Goal: Transaction & Acquisition: Purchase product/service

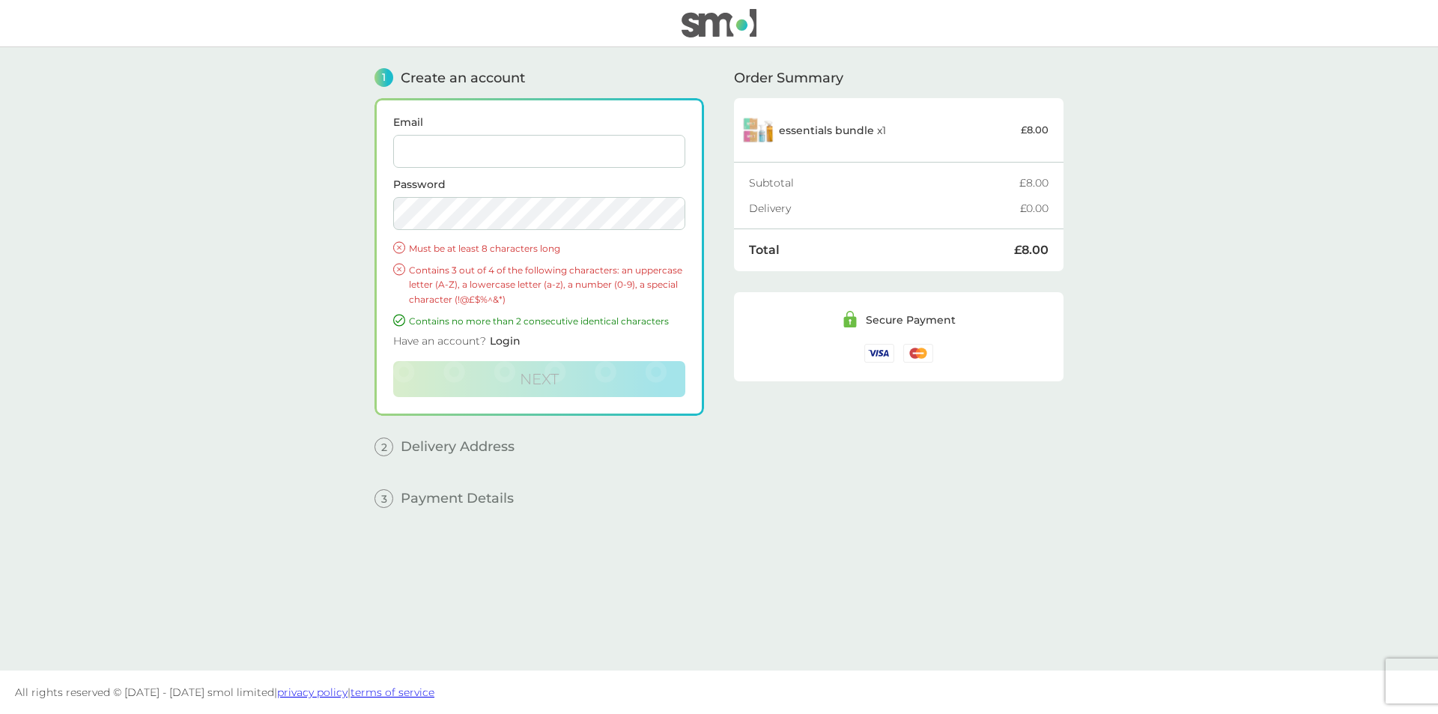
drag, startPoint x: 556, startPoint y: 144, endPoint x: 563, endPoint y: 155, distance: 13.5
click at [556, 144] on input "Email" at bounding box center [539, 151] width 292 height 33
type input "[PERSON_NAME][EMAIL_ADDRESS][DOMAIN_NAME]"
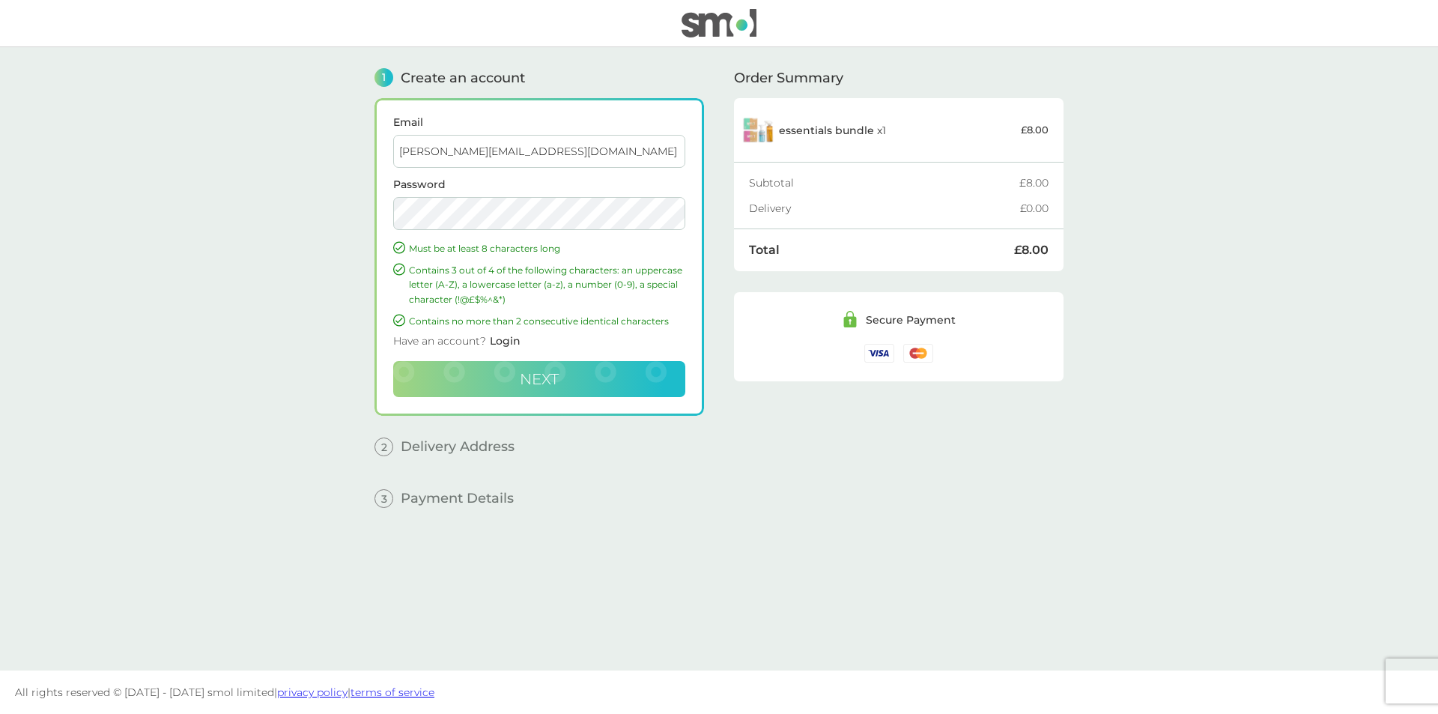
click at [525, 380] on span "Next" at bounding box center [539, 379] width 39 height 18
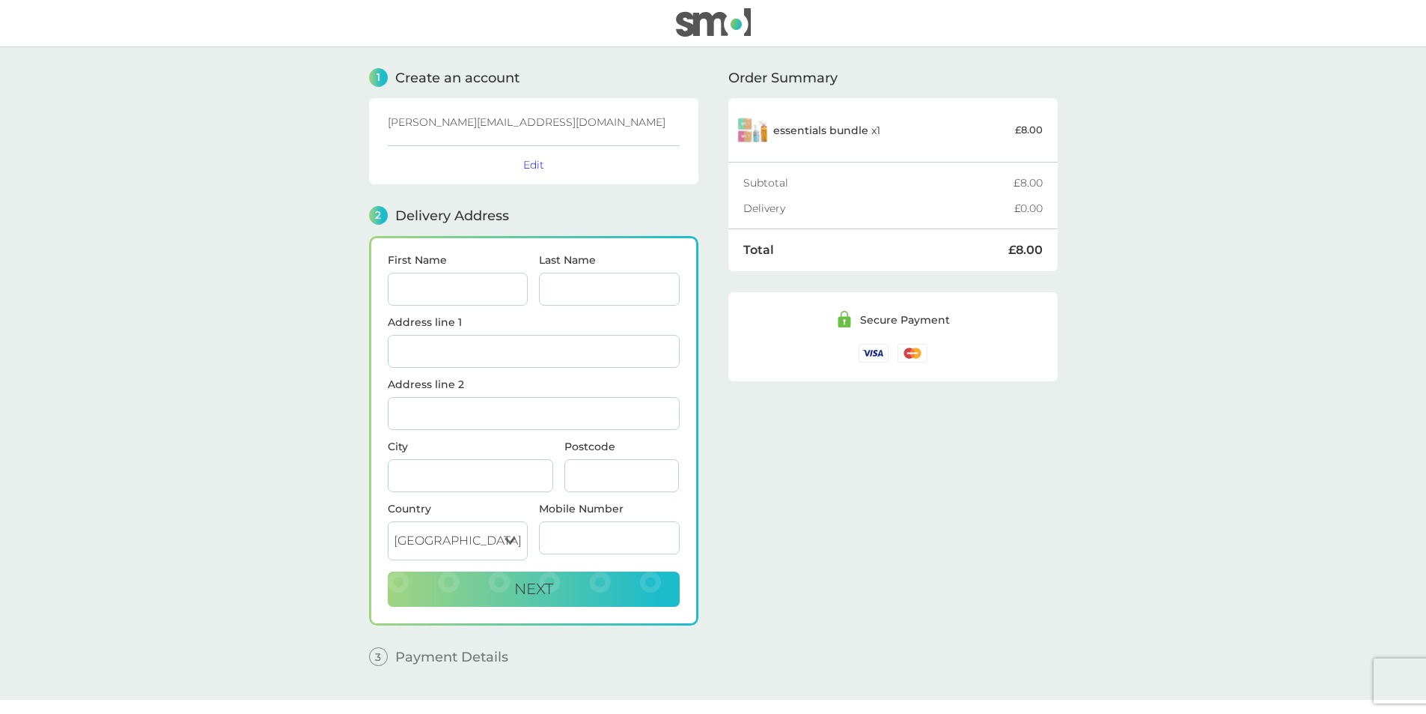
scroll to position [29, 0]
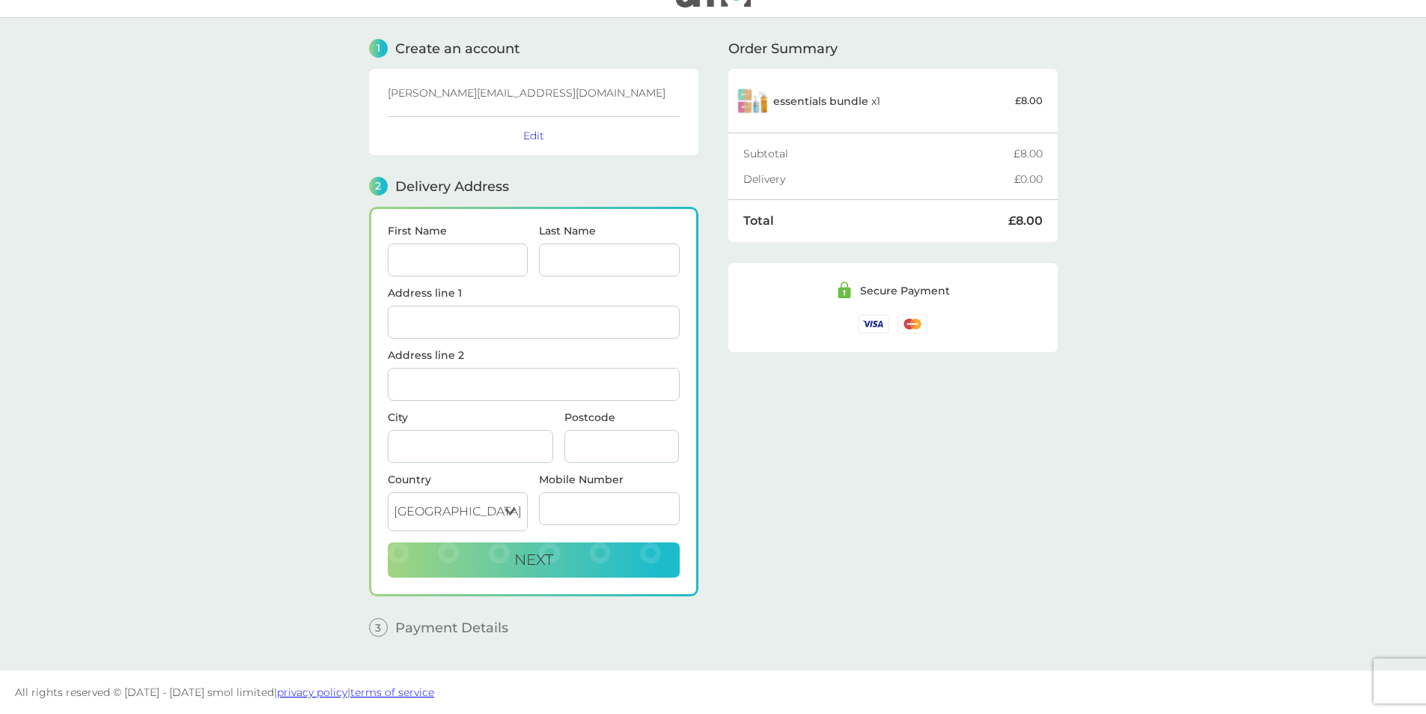
click at [460, 258] on input "First Name" at bounding box center [458, 259] width 141 height 33
type input "[PERSON_NAME]"
type input "2 Churchfields"
type input "Church Fields"
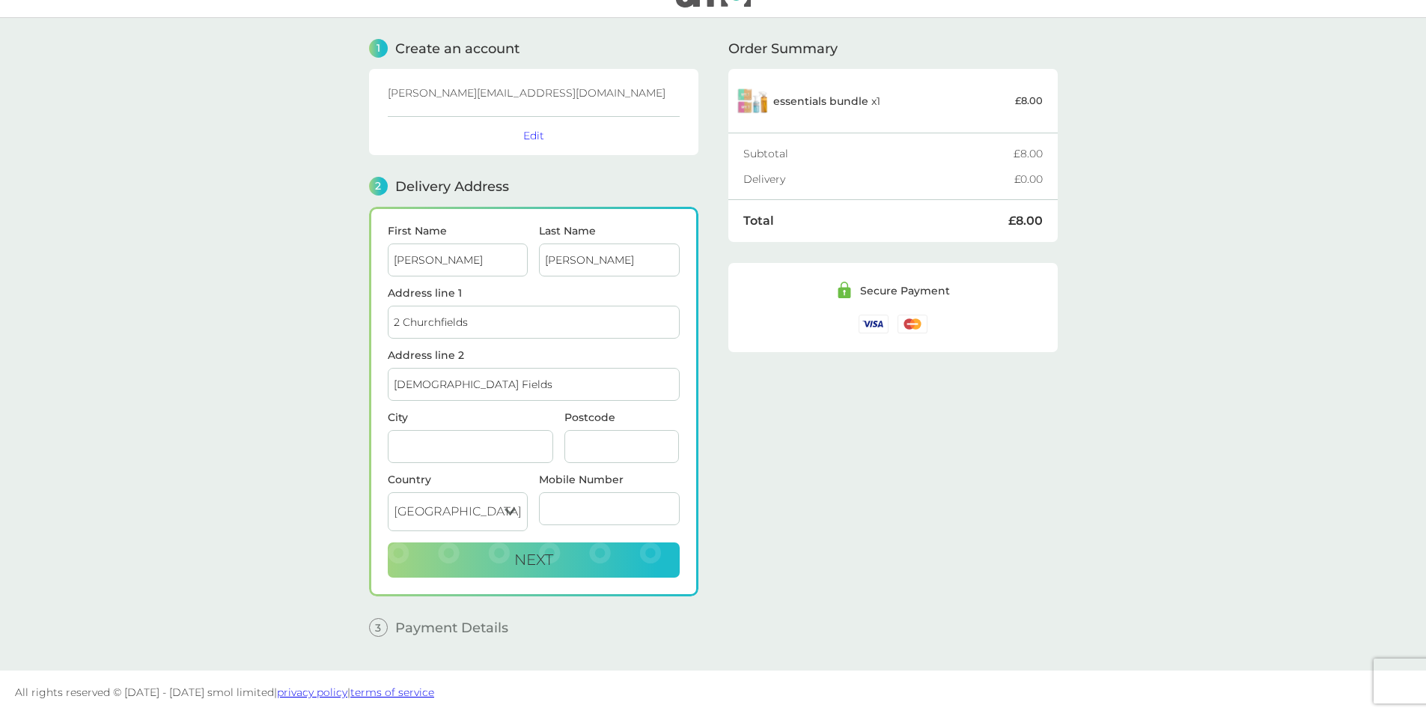
type input "Ware"
type input "SG11 1QR"
type input "07984655099"
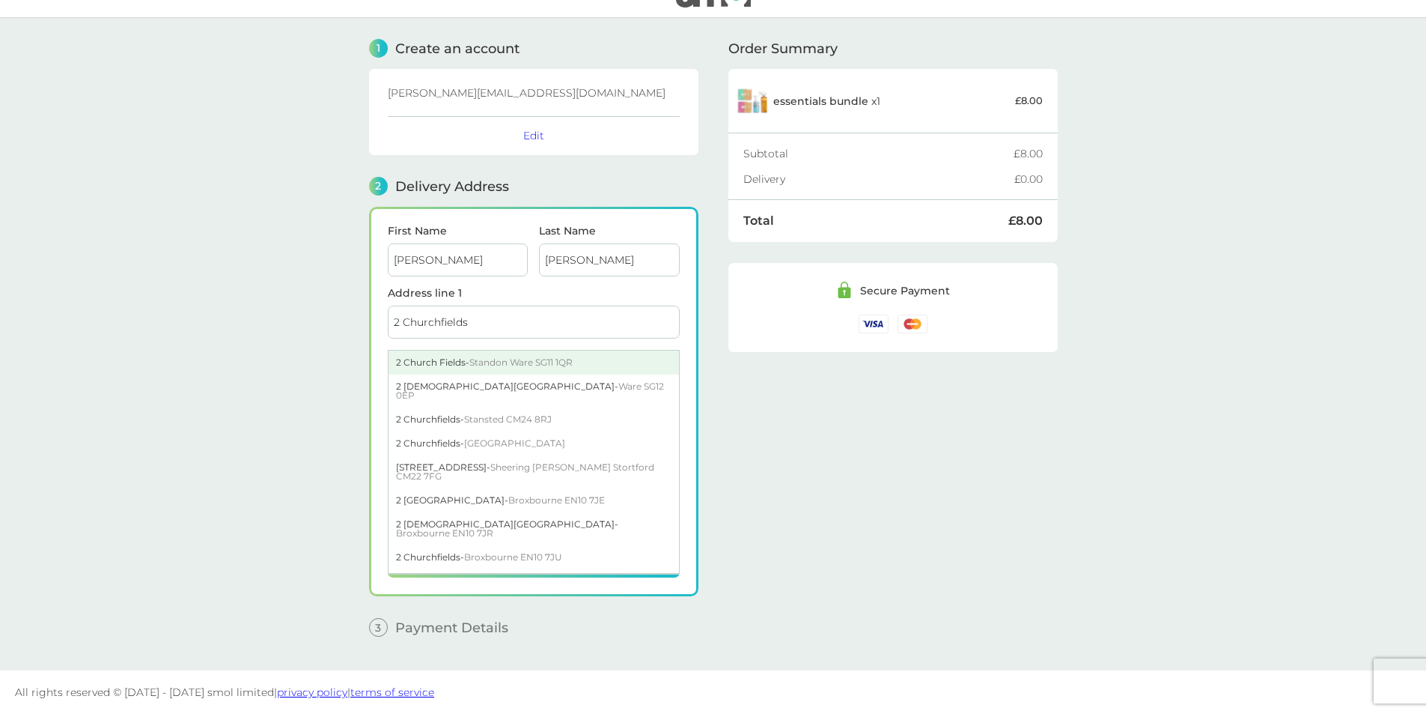
click at [532, 367] on span "Standon Ware SG11 1QR" at bounding box center [520, 361] width 103 height 11
type input "2 [DEMOGRAPHIC_DATA][GEOGRAPHIC_DATA], [GEOGRAPHIC_DATA]"
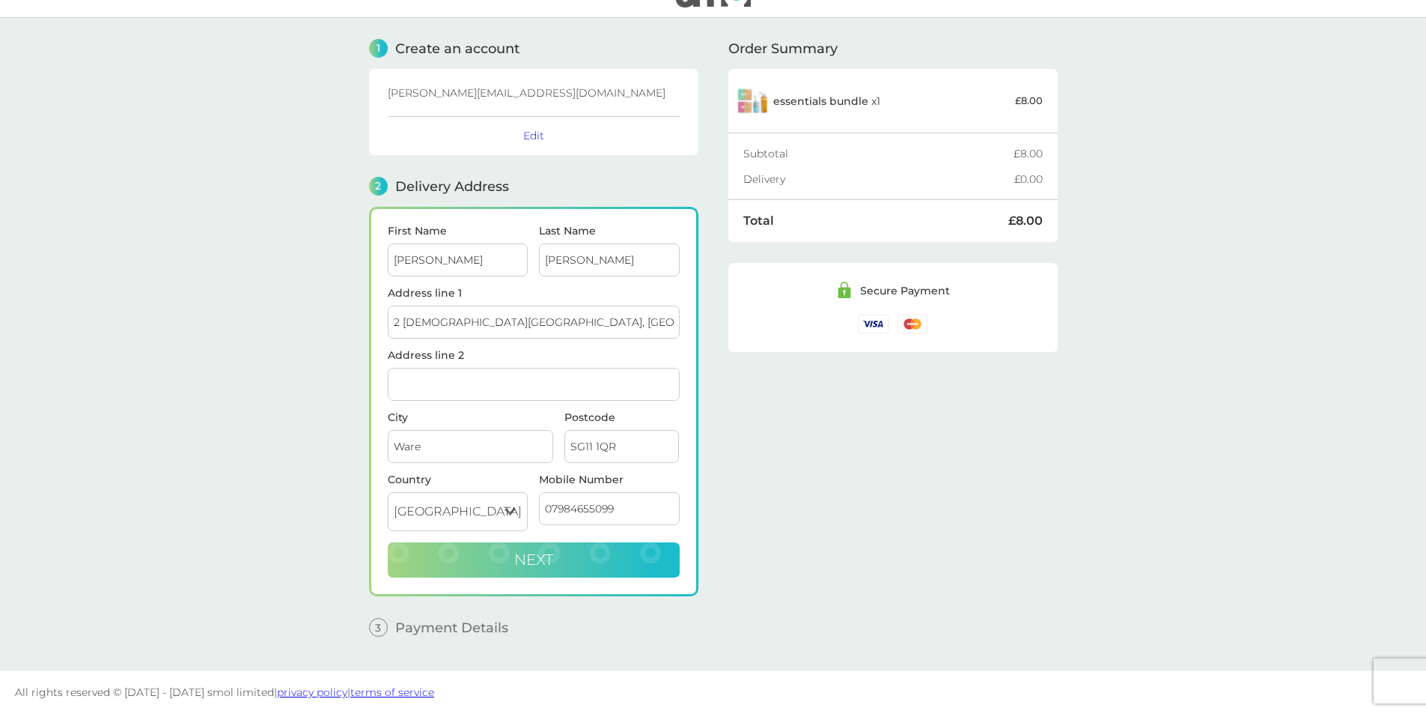
click at [537, 565] on span "Next" at bounding box center [533, 559] width 39 height 18
checkbox input "true"
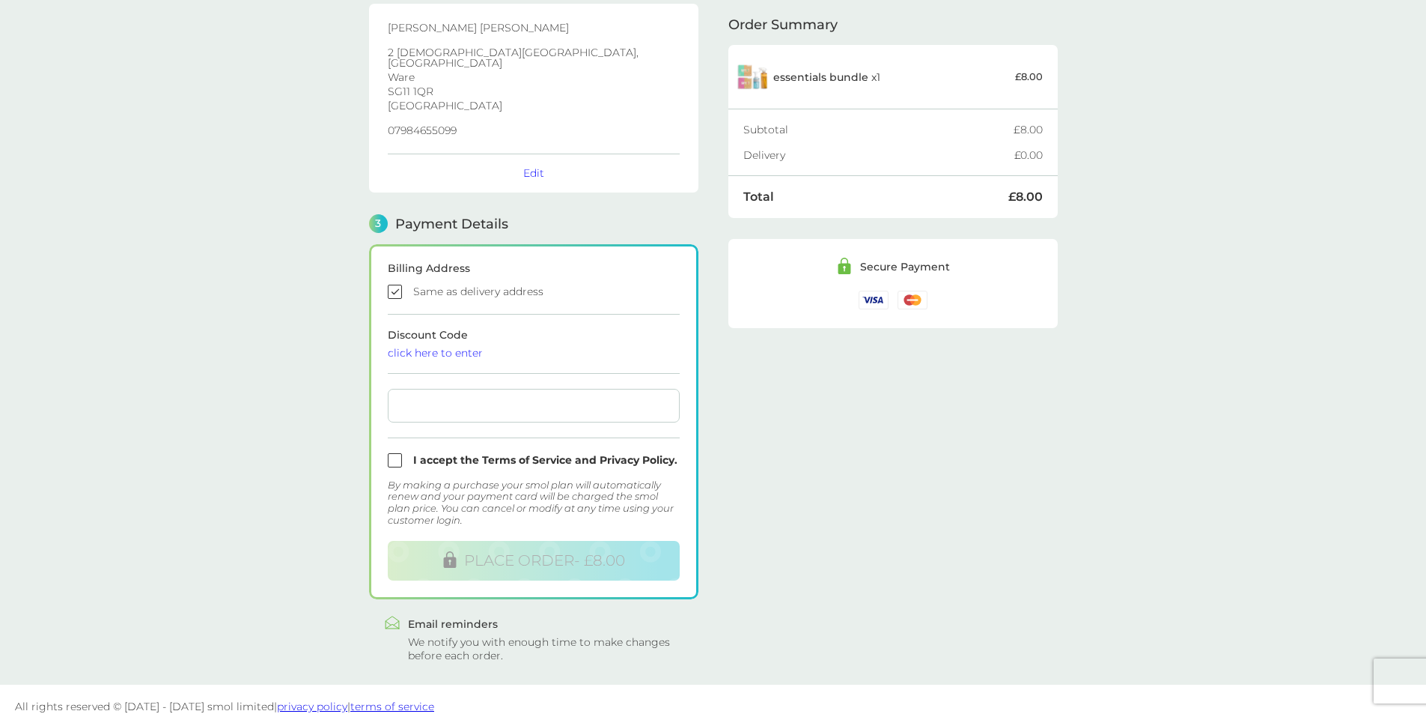
scroll to position [236, 0]
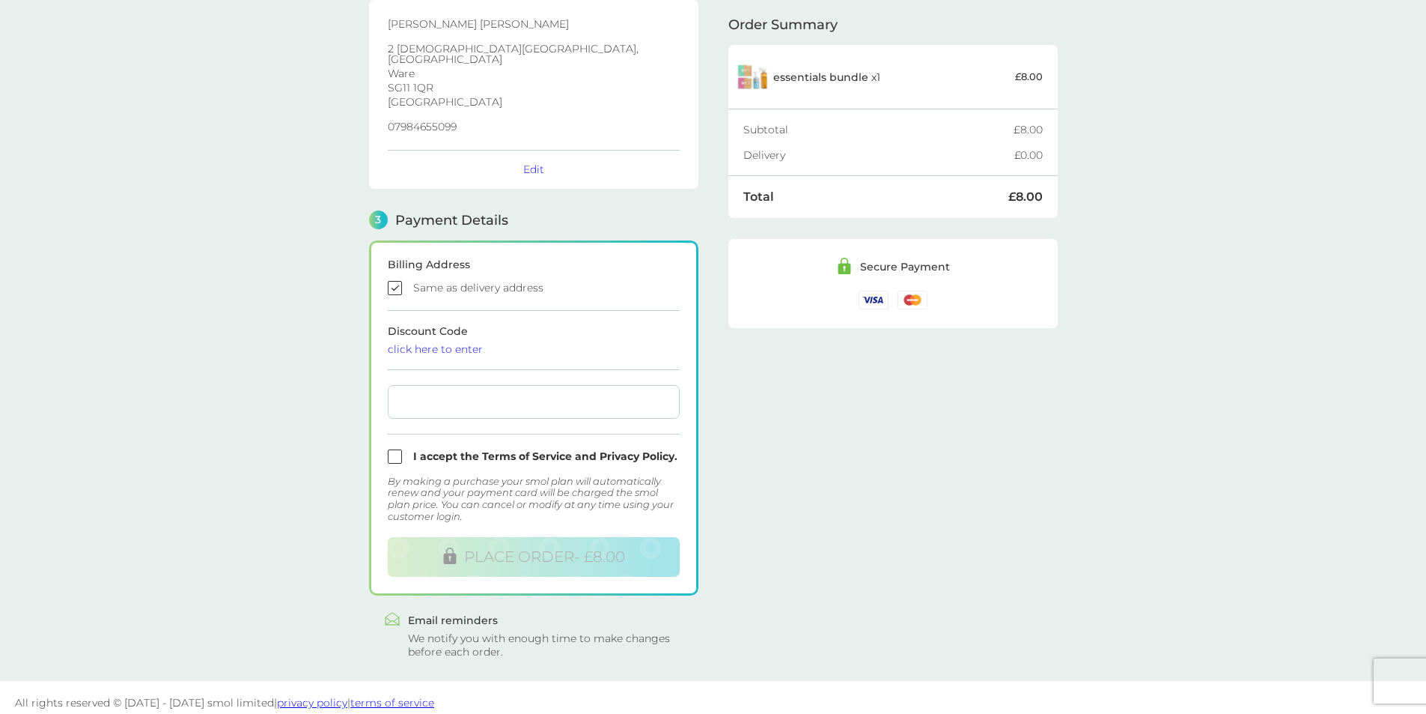
click at [398, 449] on input "checkbox" at bounding box center [534, 456] width 292 height 14
checkbox input "true"
click at [592, 547] on span "PLACE ORDER - £8.00" at bounding box center [544, 556] width 161 height 18
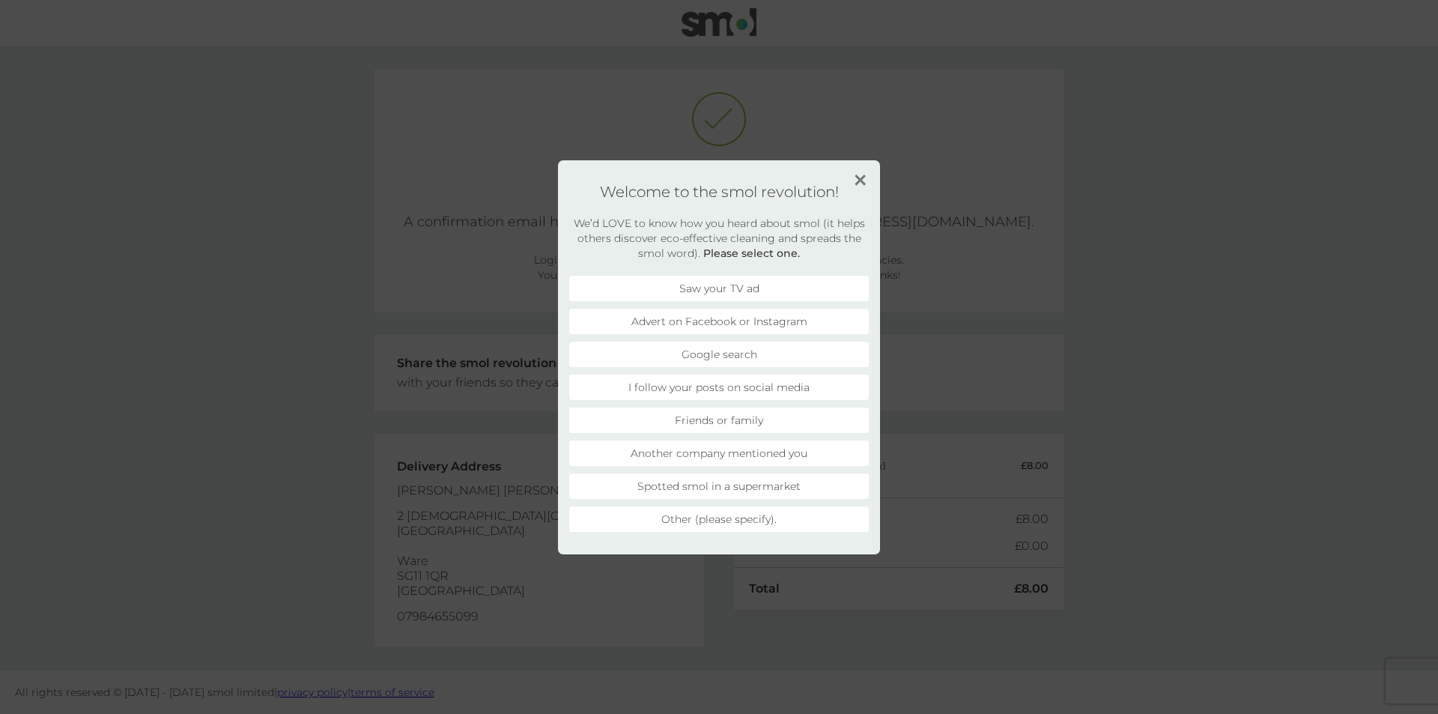
click at [748, 519] on li "Other (please specify)." at bounding box center [719, 518] width 300 height 25
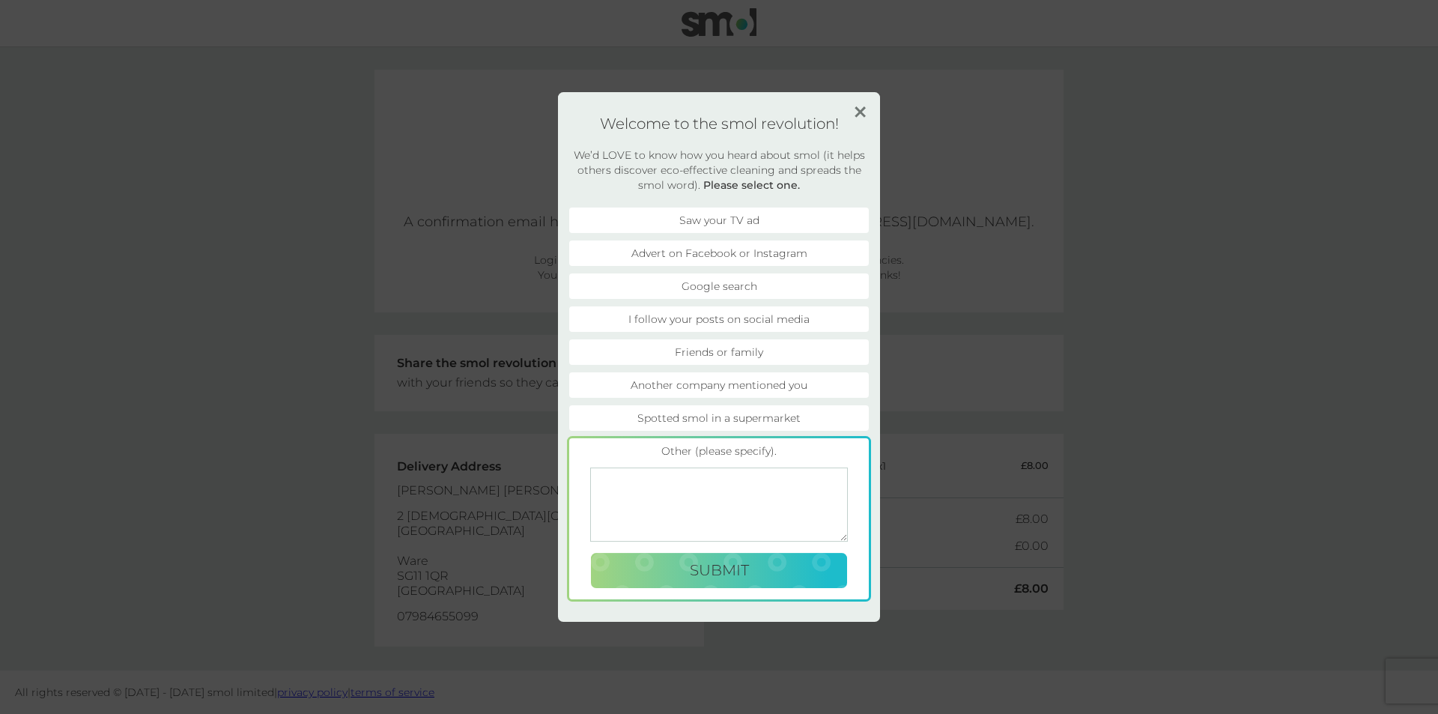
drag, startPoint x: 716, startPoint y: 499, endPoint x: 730, endPoint y: 478, distance: 24.7
click at [717, 499] on textarea at bounding box center [719, 504] width 258 height 74
type textarea "Mumsnet post"
click at [694, 574] on span "Submit" at bounding box center [719, 570] width 59 height 18
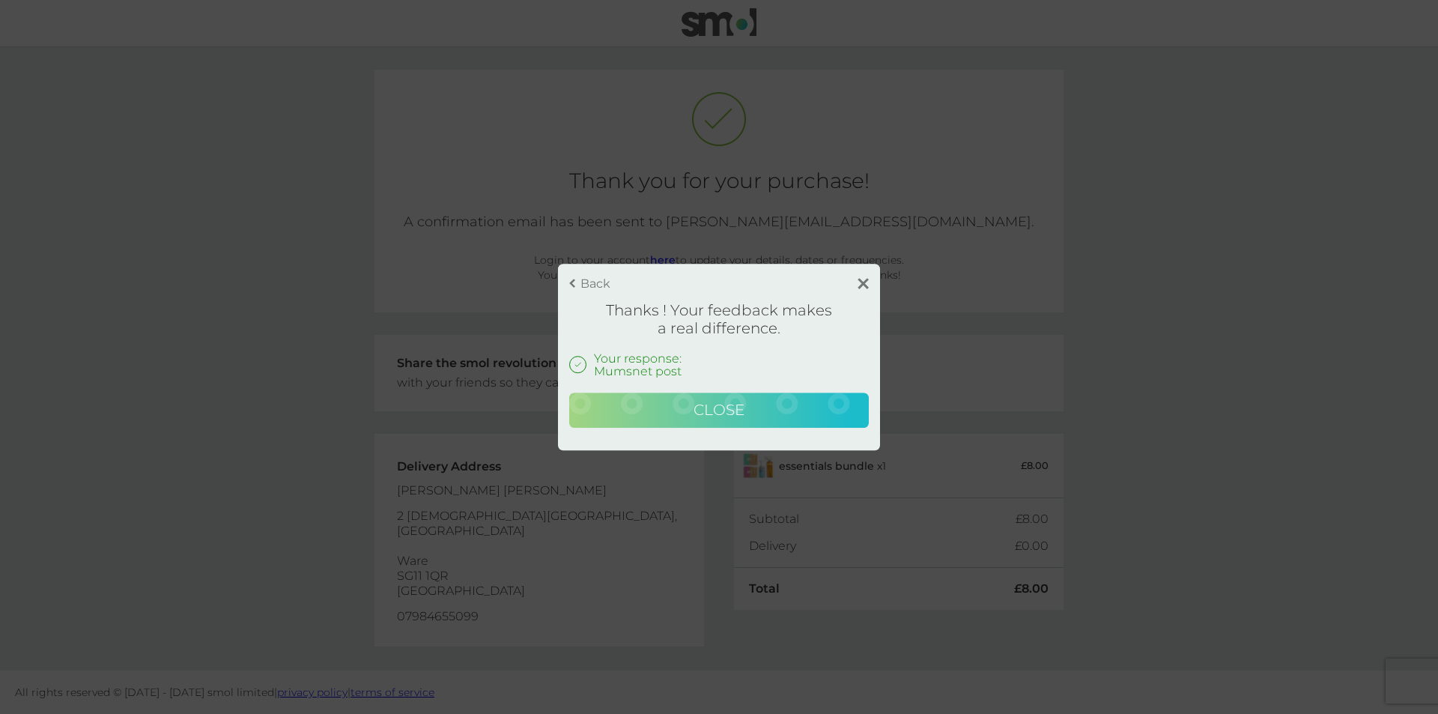
click at [679, 404] on button "Close" at bounding box center [719, 410] width 300 height 36
